Goal: Task Accomplishment & Management: Manage account settings

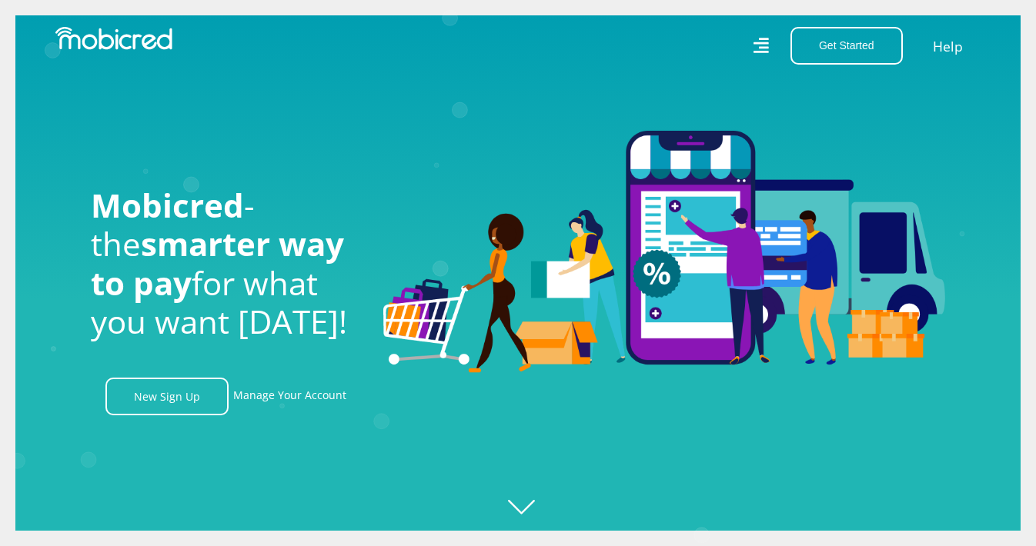
click at [952, 47] on link "Help" at bounding box center [948, 46] width 32 height 22
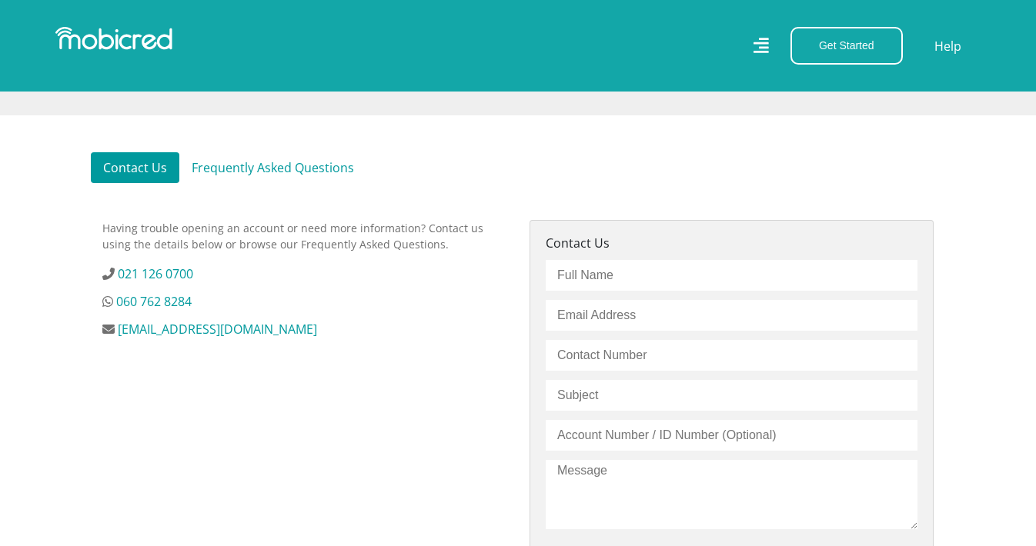
scroll to position [397, 0]
click at [185, 302] on link "060 762 8284" at bounding box center [153, 303] width 75 height 17
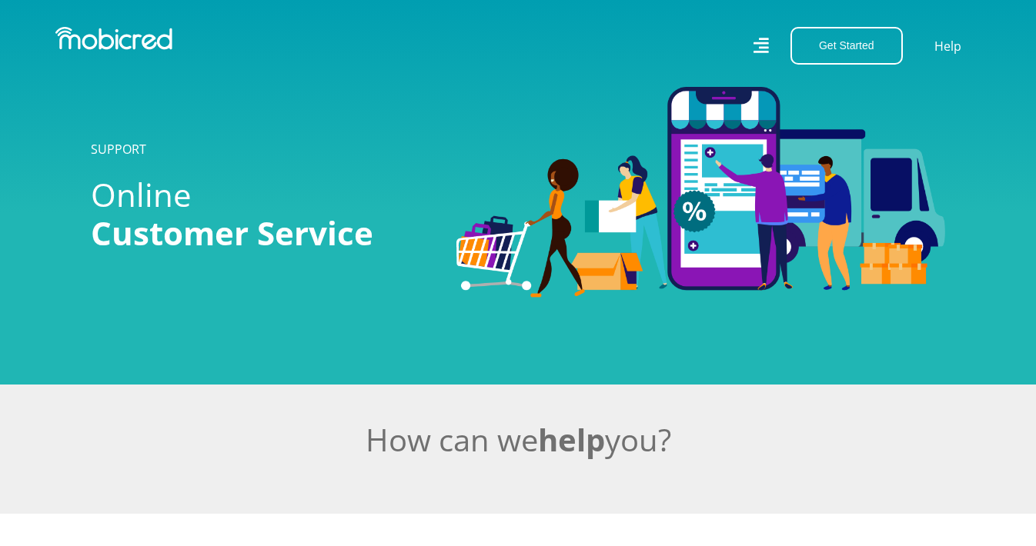
scroll to position [397, 0]
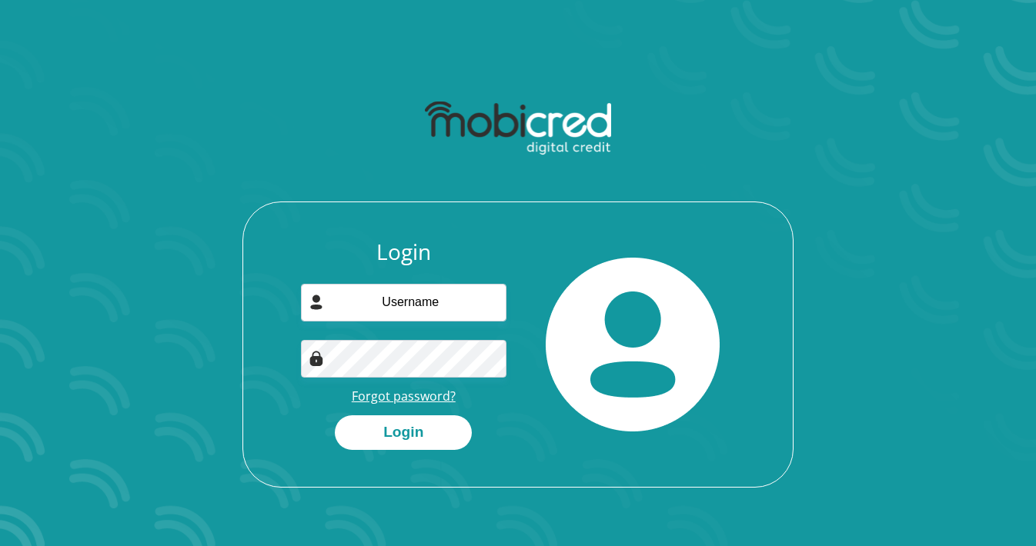
click at [408, 396] on link "Forgot password?" at bounding box center [404, 396] width 104 height 17
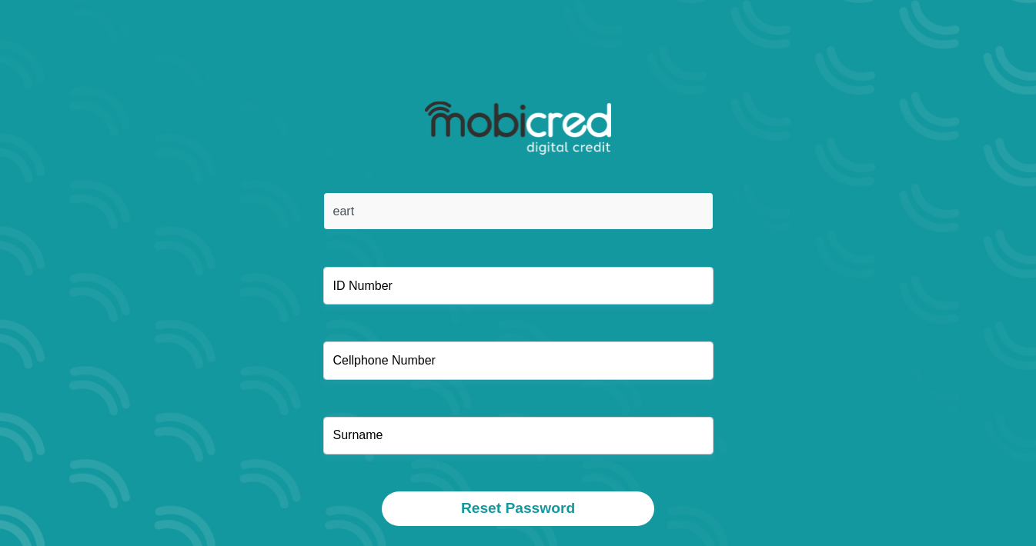
type input "earth"
type input "[EMAIL_ADDRESS][DOMAIN_NAME]"
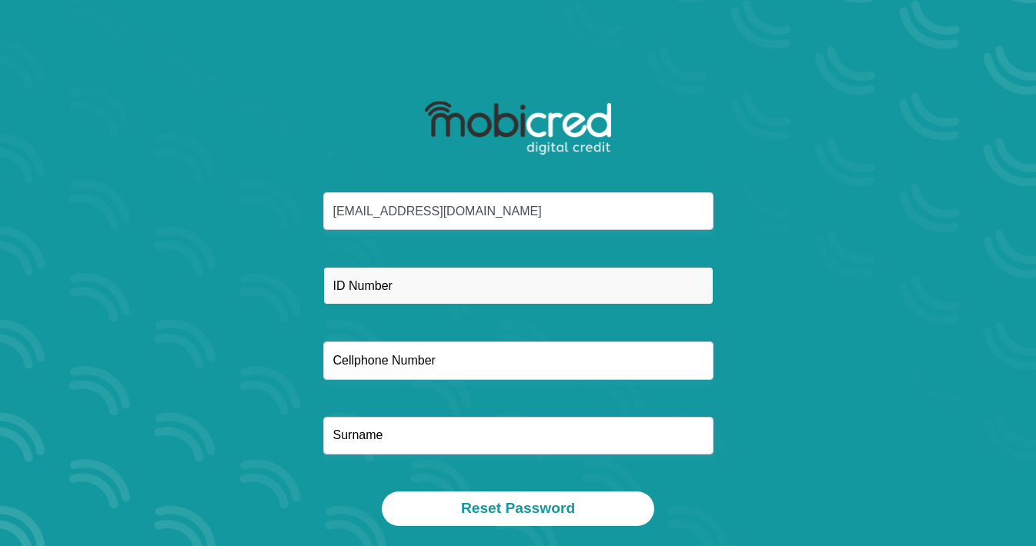
click at [404, 292] on input "text" at bounding box center [518, 286] width 390 height 38
type input "8410150070087"
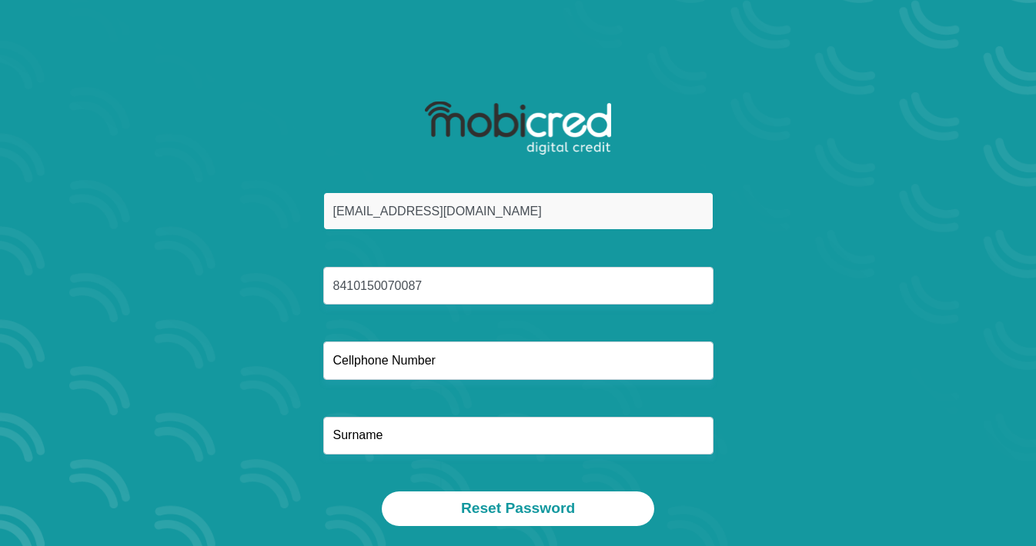
click at [493, 194] on input "earth2inge@hotmail.com" at bounding box center [518, 211] width 390 height 38
click at [492, 215] on input "earth2inge@hotmail.com" at bounding box center [518, 211] width 390 height 38
type input "earth2inge@hotmail.com"
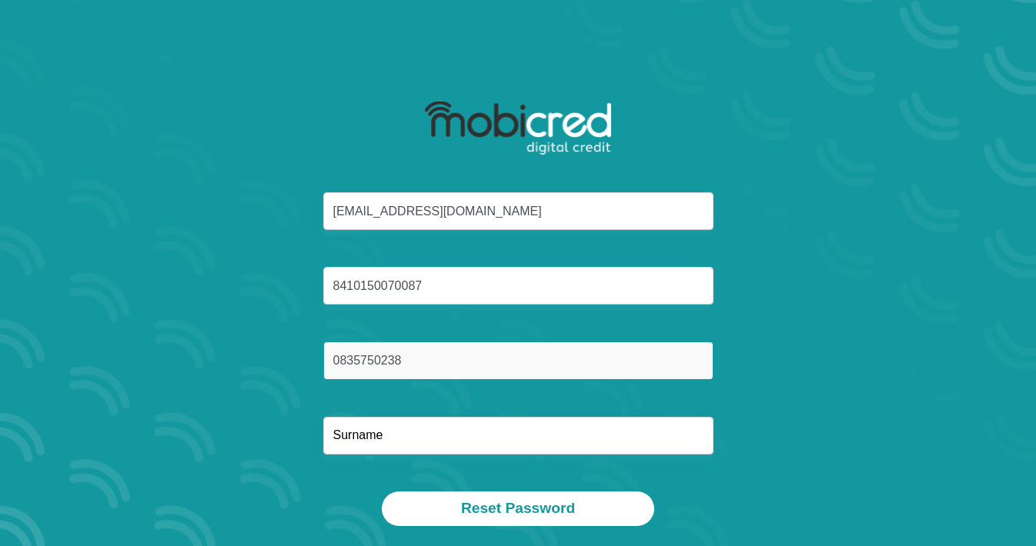
type input "0835750238"
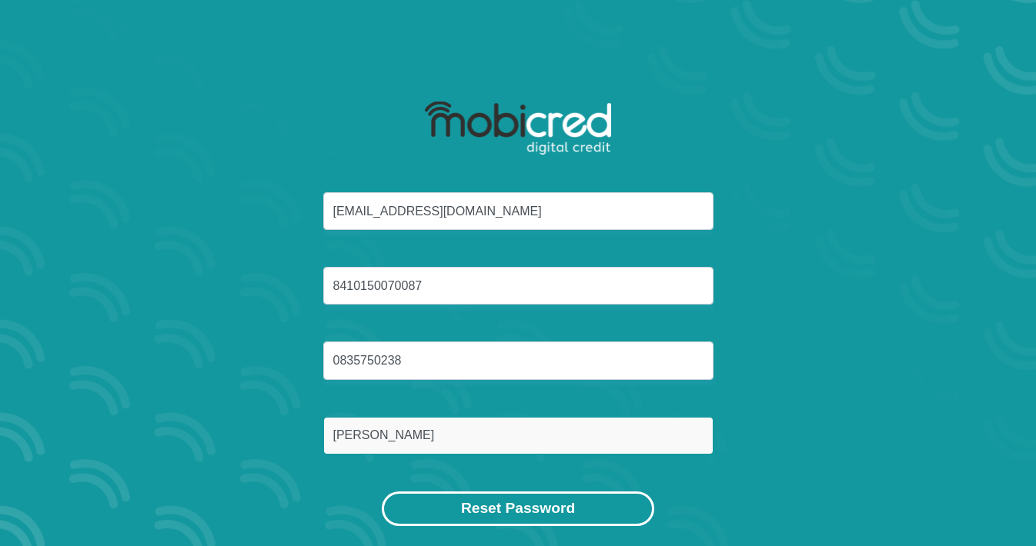
type input "Wilken"
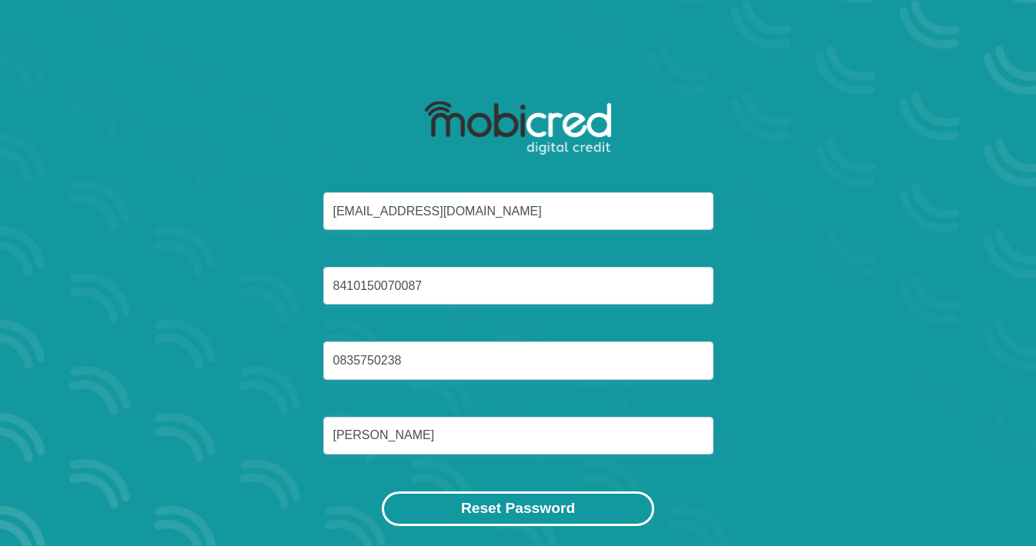
click at [498, 505] on button "Reset Password" at bounding box center [518, 509] width 272 height 35
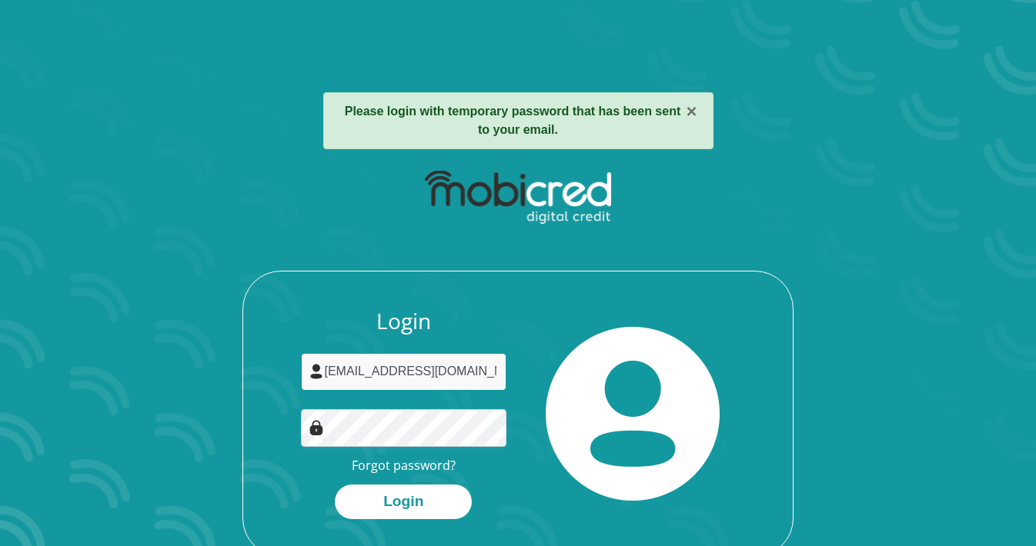
type input "earth2inge@hotmail.com"
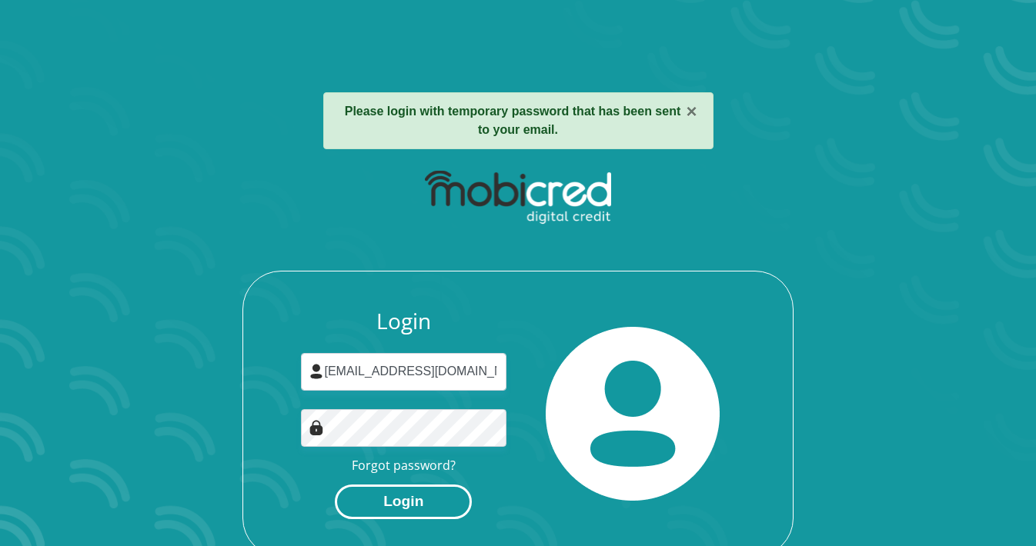
click at [389, 498] on button "Login" at bounding box center [403, 502] width 137 height 35
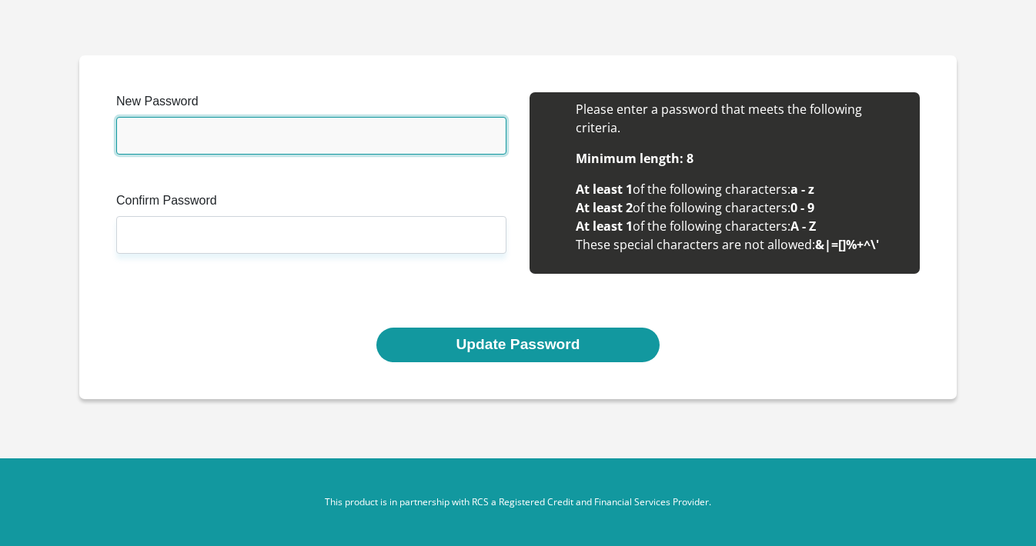
click at [275, 141] on input "New Password" at bounding box center [311, 136] width 390 height 38
type input "ORICbowieruby2021"
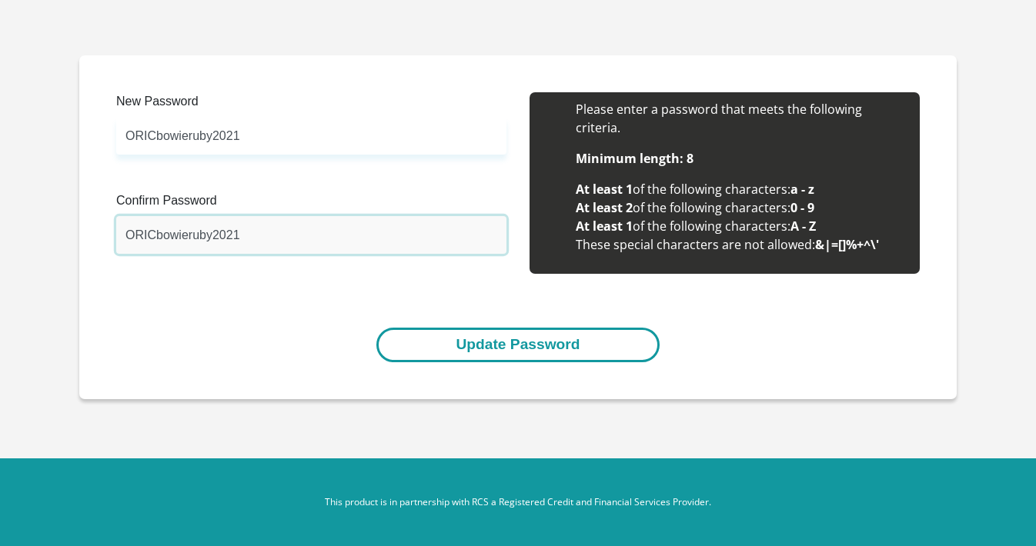
type input "ORICbowieruby2021"
click at [479, 343] on button "Update Password" at bounding box center [517, 345] width 282 height 35
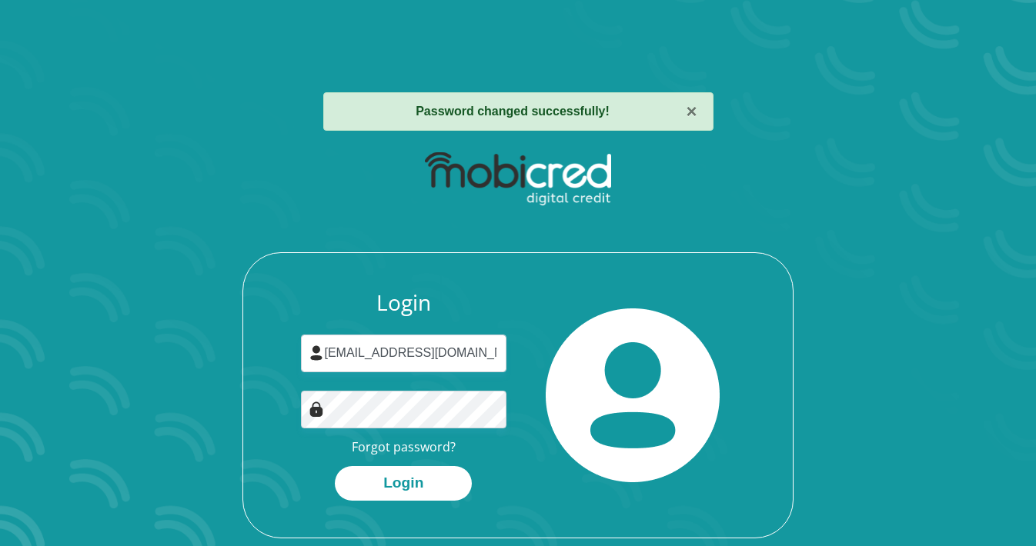
type input "earth2inge@hotmail.com"
click at [436, 475] on button "Login" at bounding box center [403, 483] width 137 height 35
